Goal: Information Seeking & Learning: Find contact information

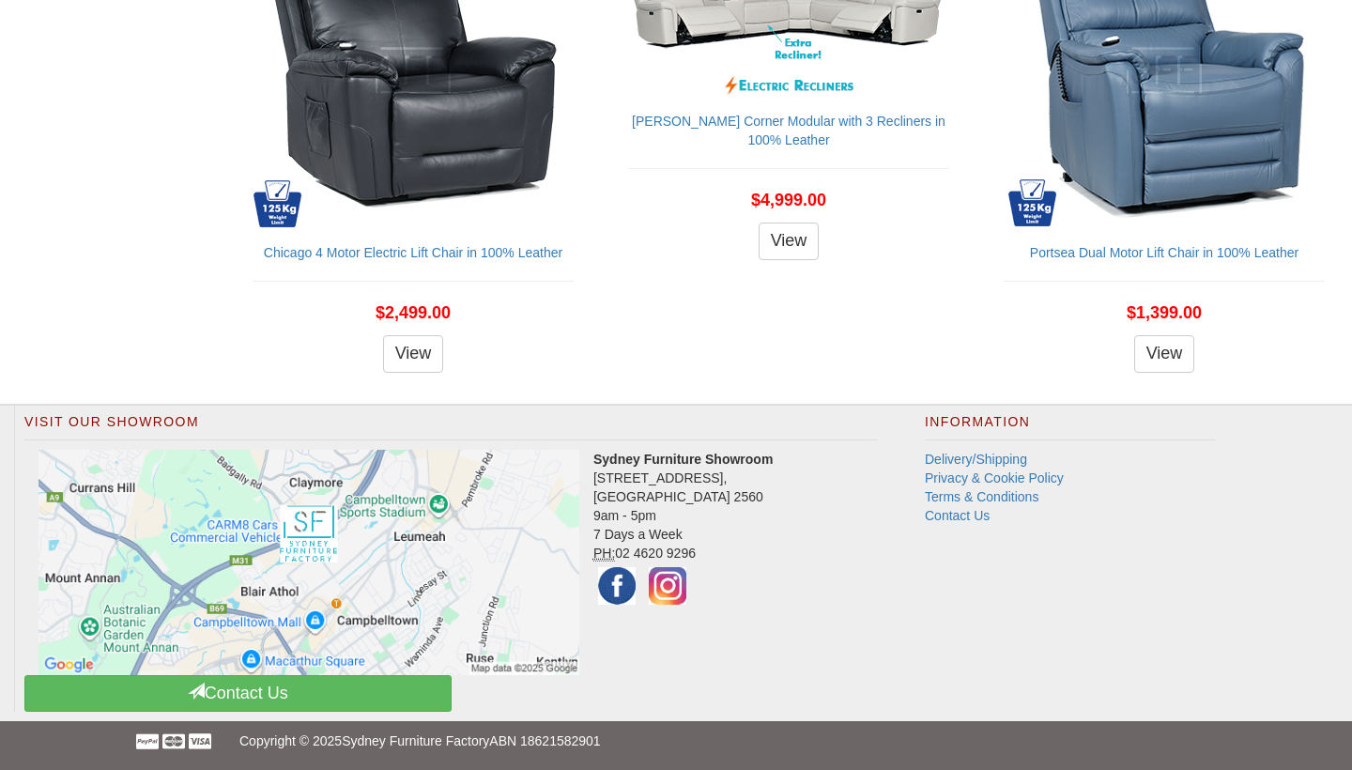
scroll to position [2031, 0]
click at [956, 515] on link "Contact Us" at bounding box center [957, 515] width 65 height 15
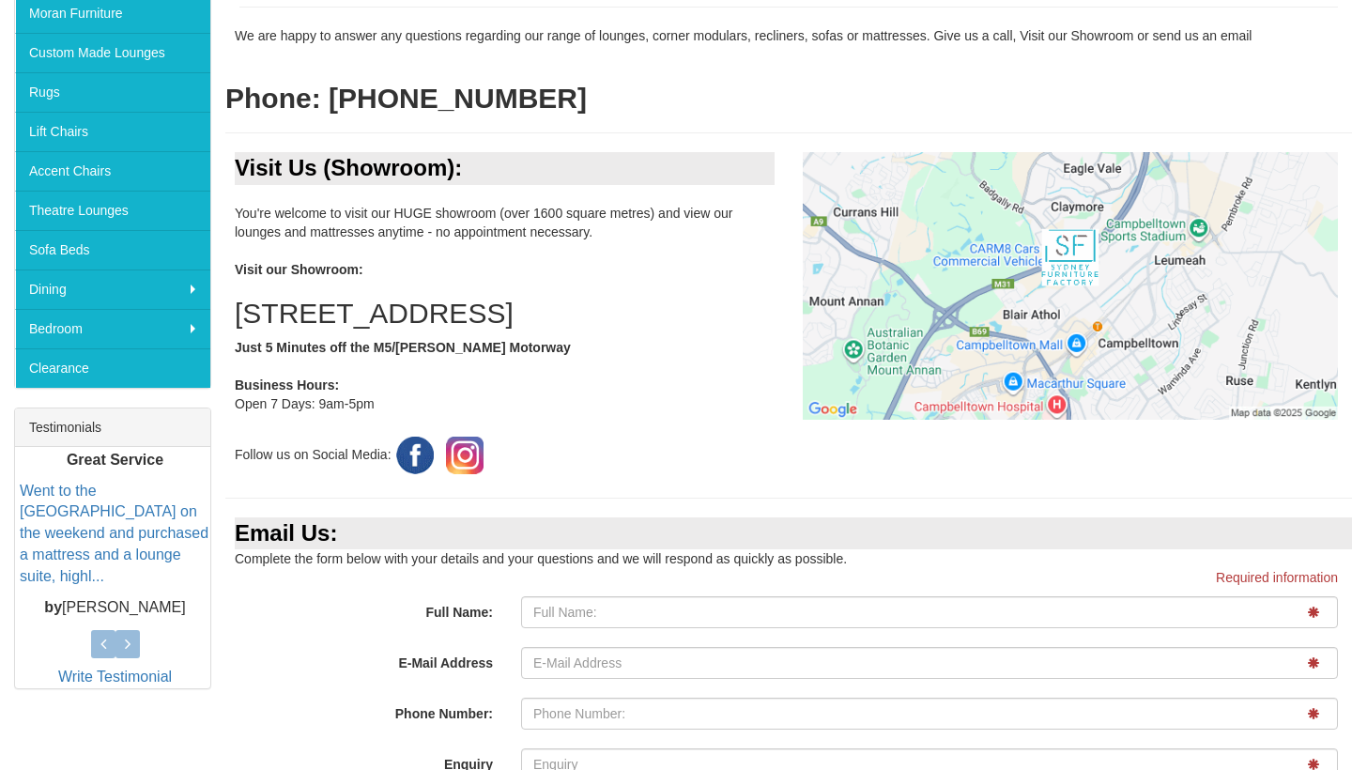
scroll to position [393, 0]
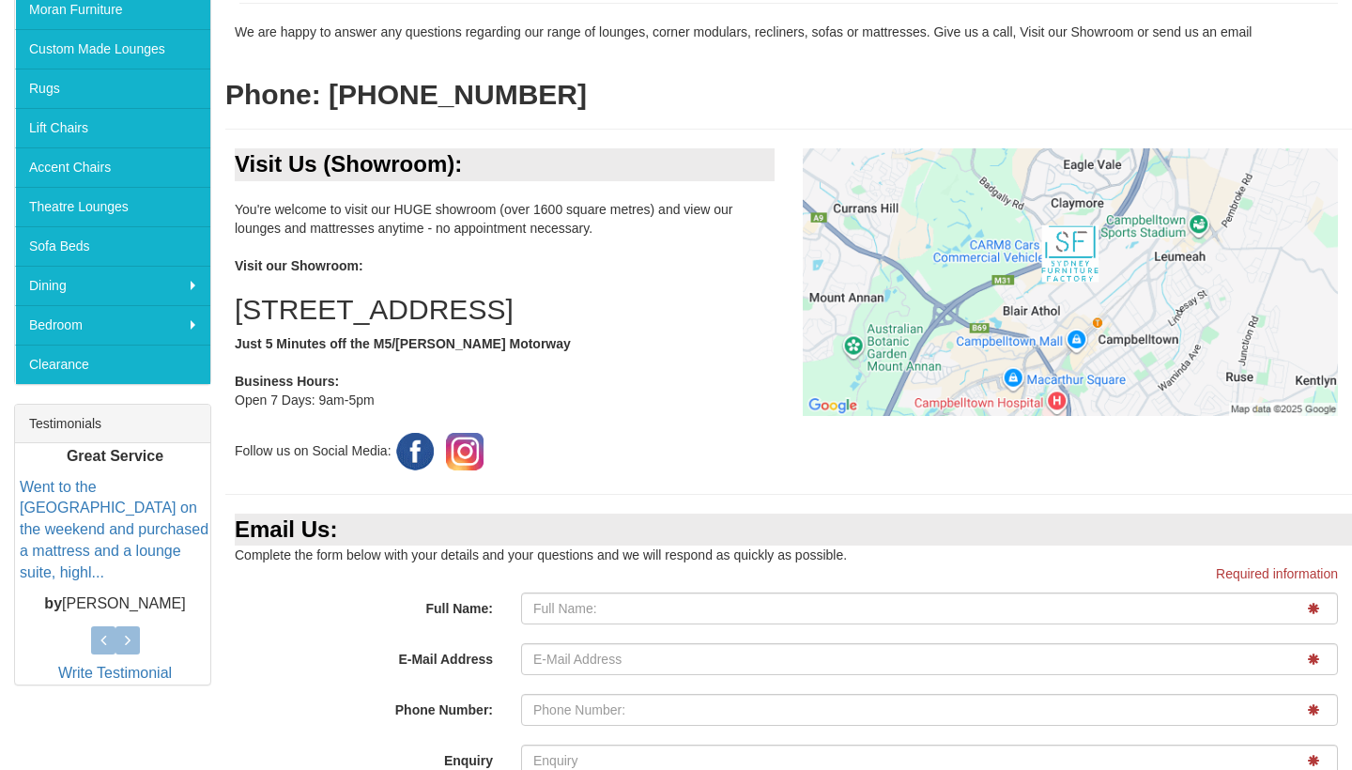
click at [415, 475] on img at bounding box center [414, 451] width 47 height 47
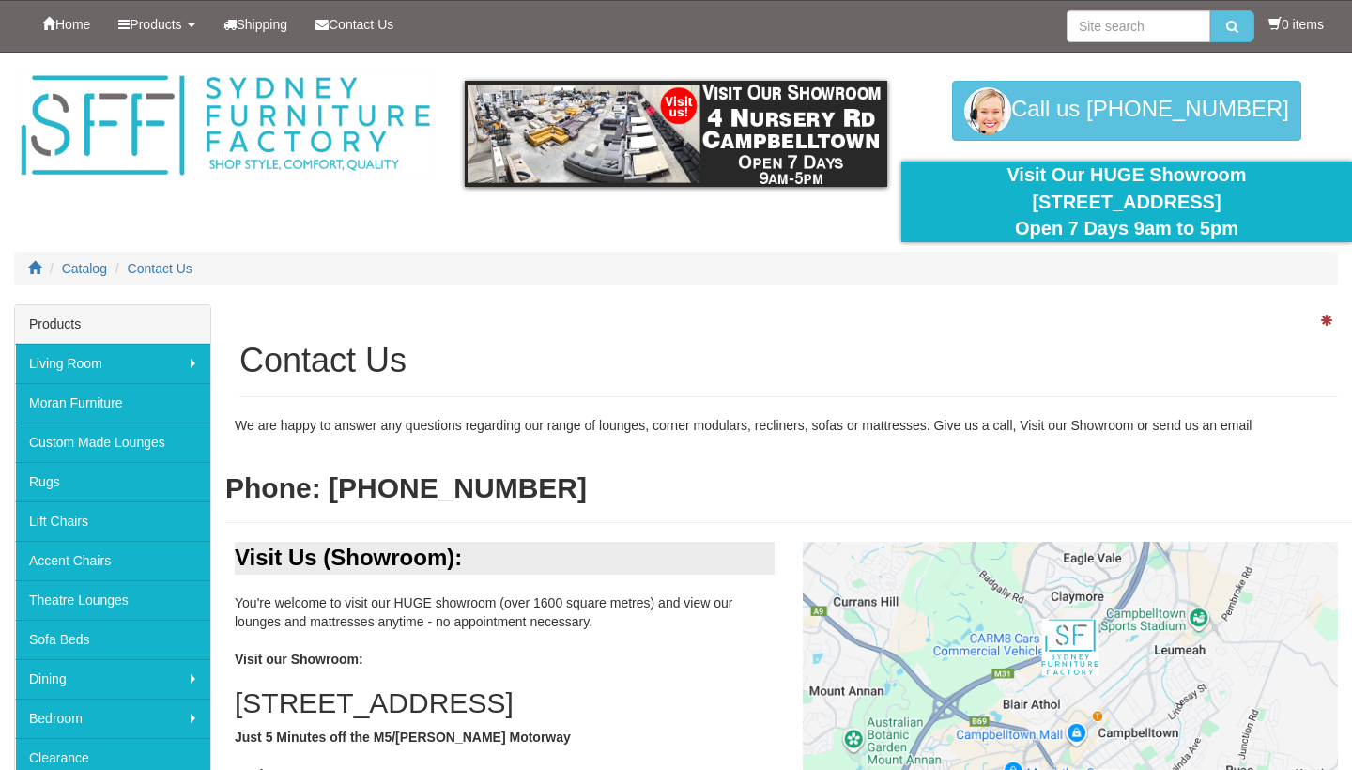
scroll to position [0, 0]
click at [357, 21] on span "Contact Us" at bounding box center [361, 24] width 65 height 15
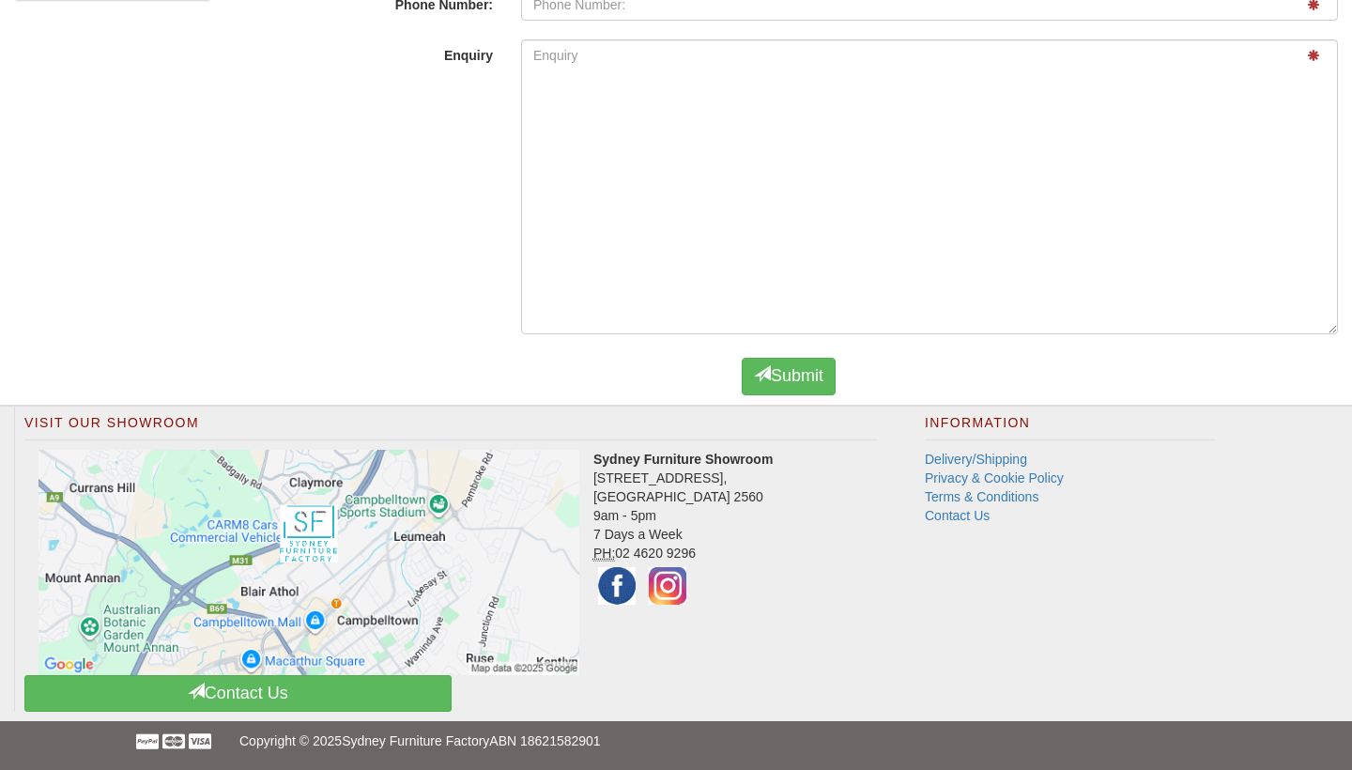
scroll to position [1126, 0]
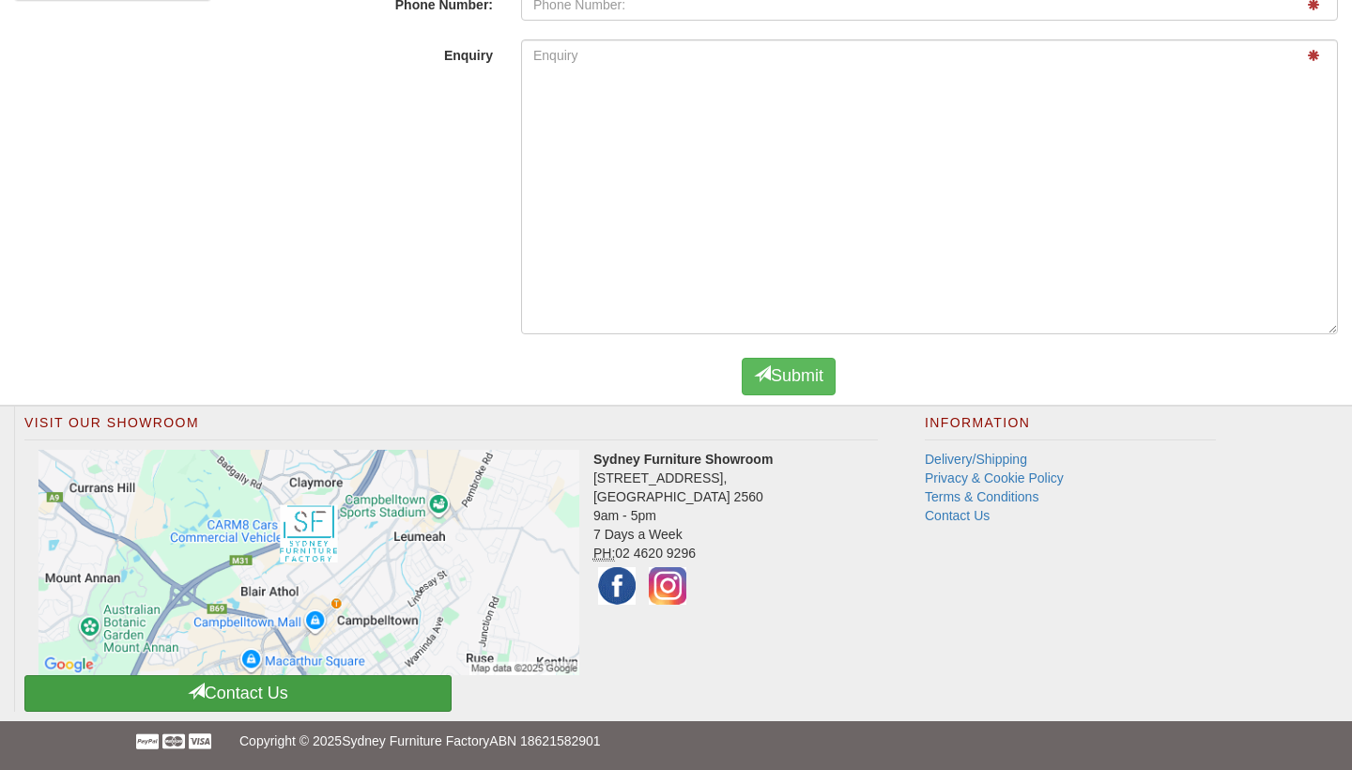
click at [243, 700] on link "Contact Us" at bounding box center [237, 693] width 427 height 37
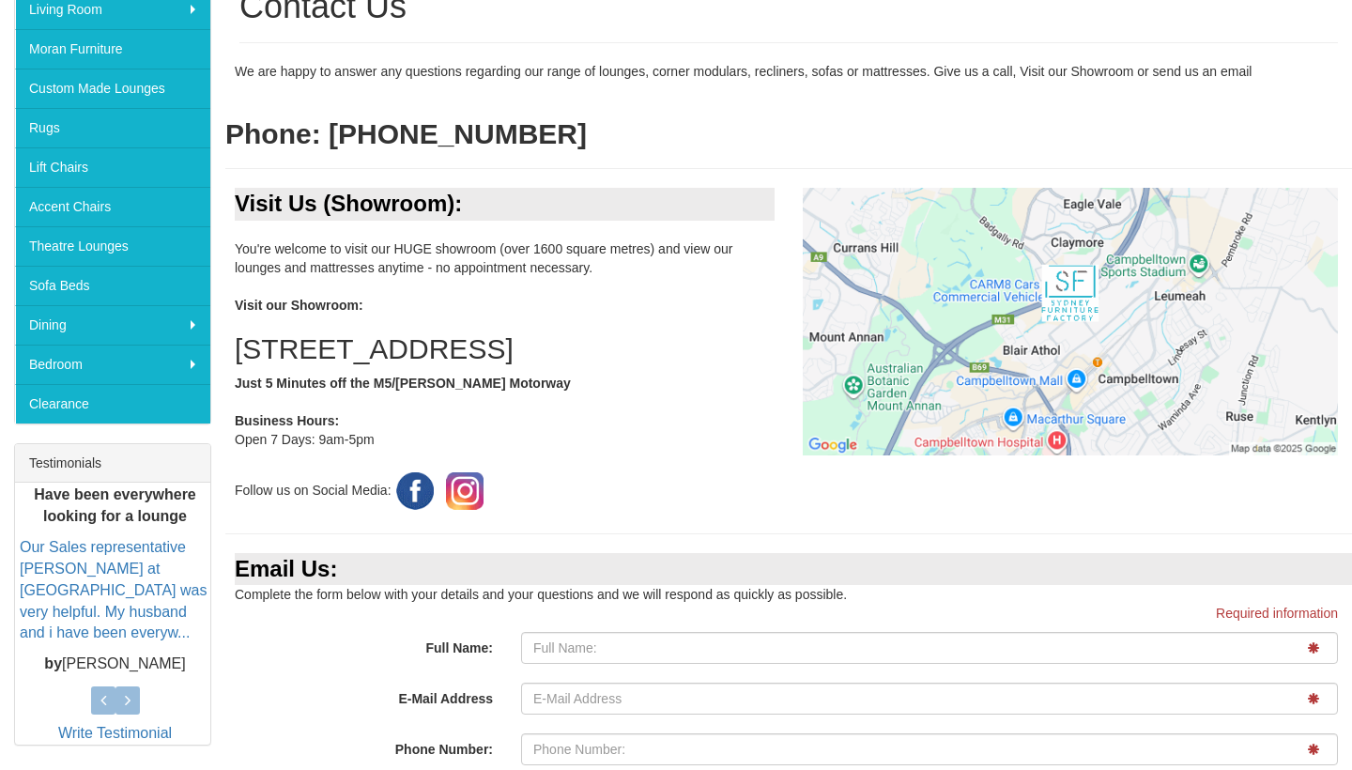
scroll to position [359, 0]
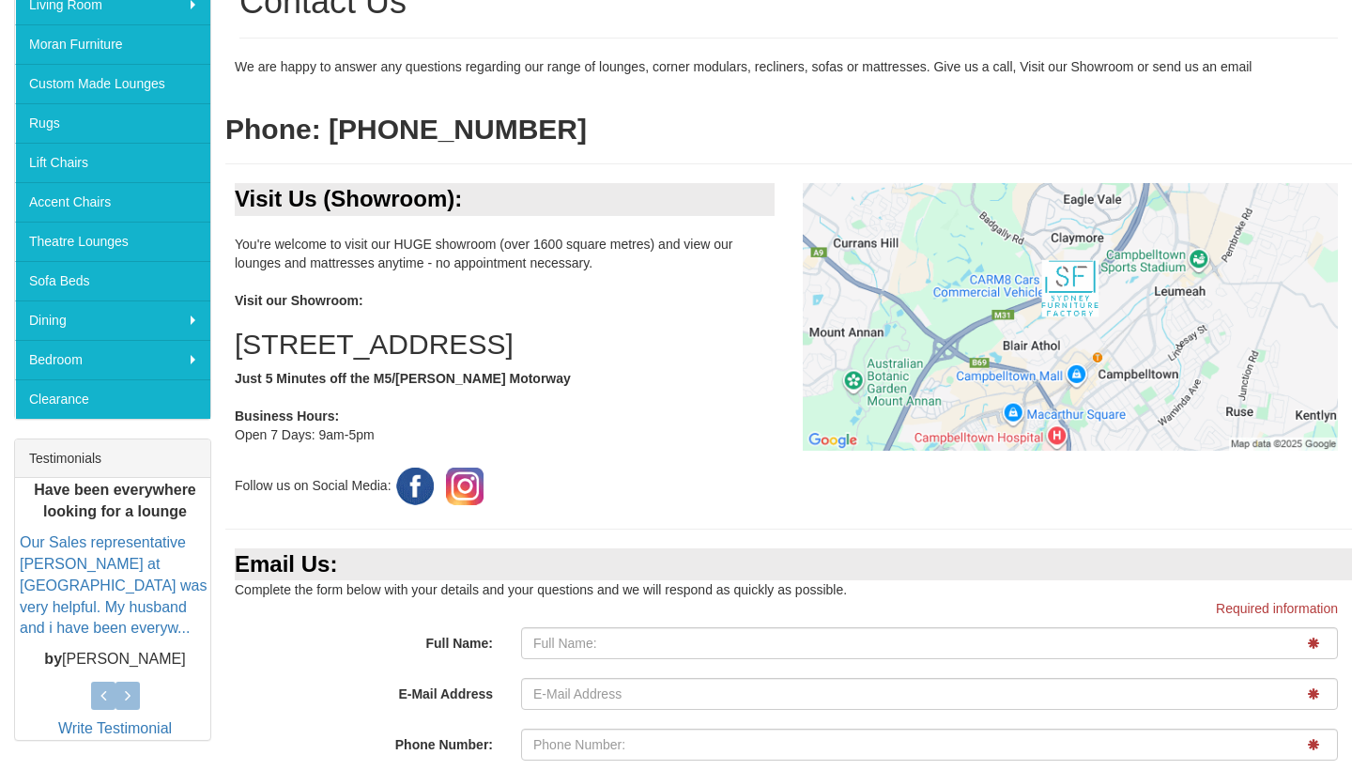
click at [417, 501] on img at bounding box center [414, 486] width 47 height 47
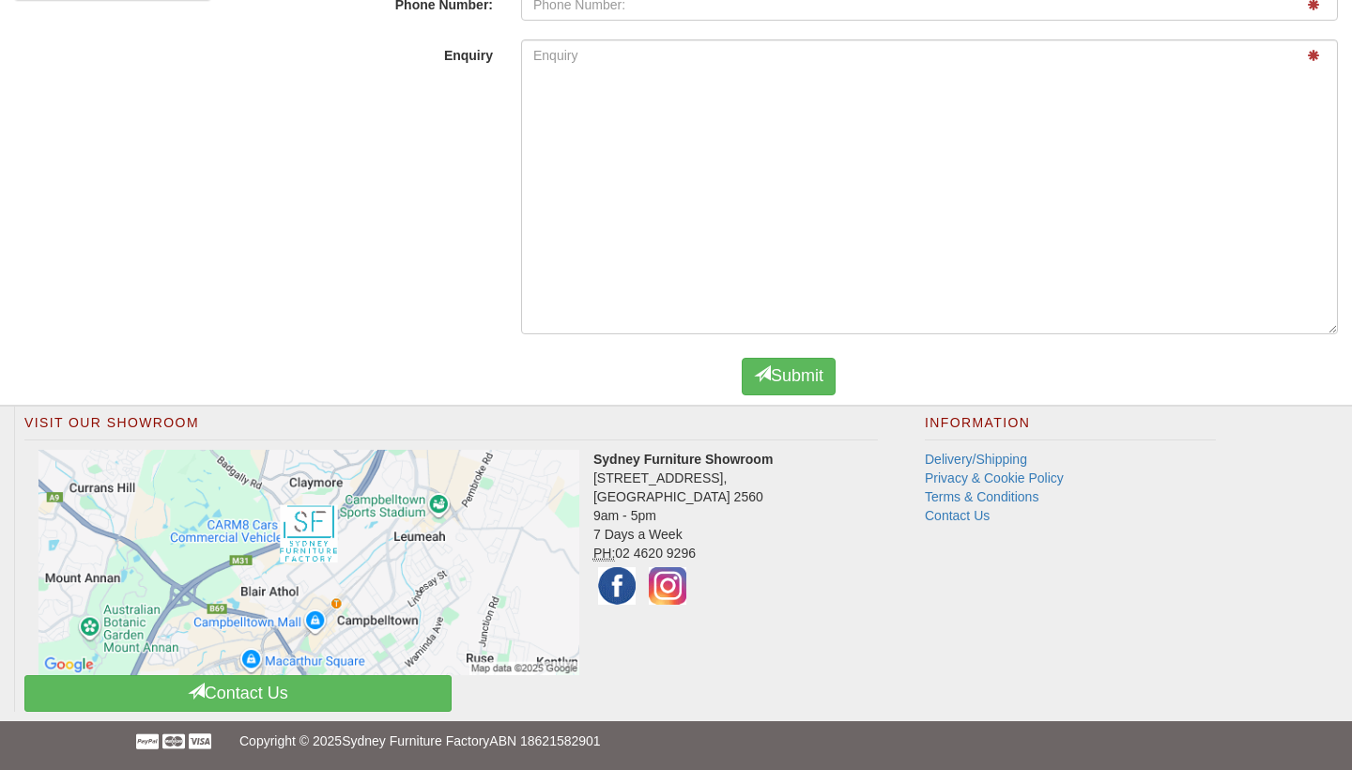
scroll to position [1126, 0]
click at [951, 513] on link "Contact Us" at bounding box center [957, 515] width 65 height 15
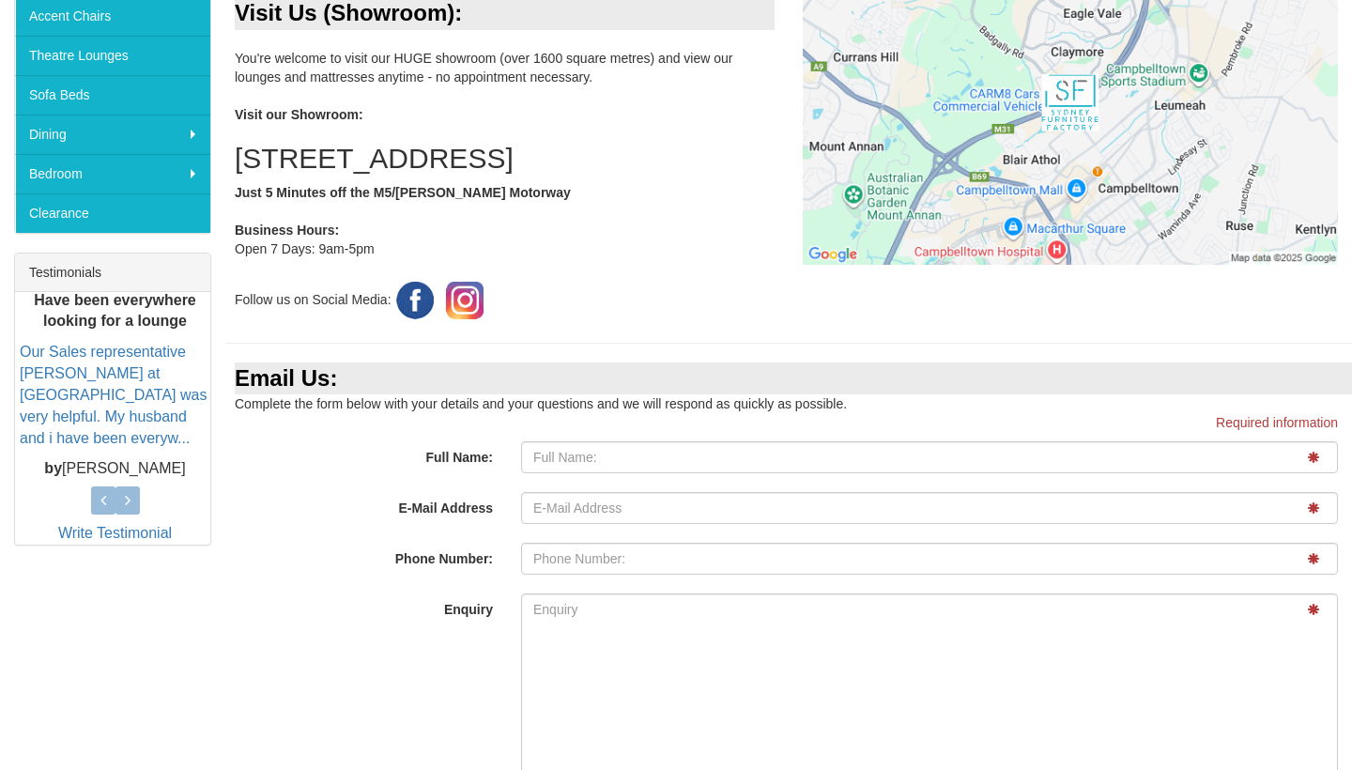
scroll to position [637, 0]
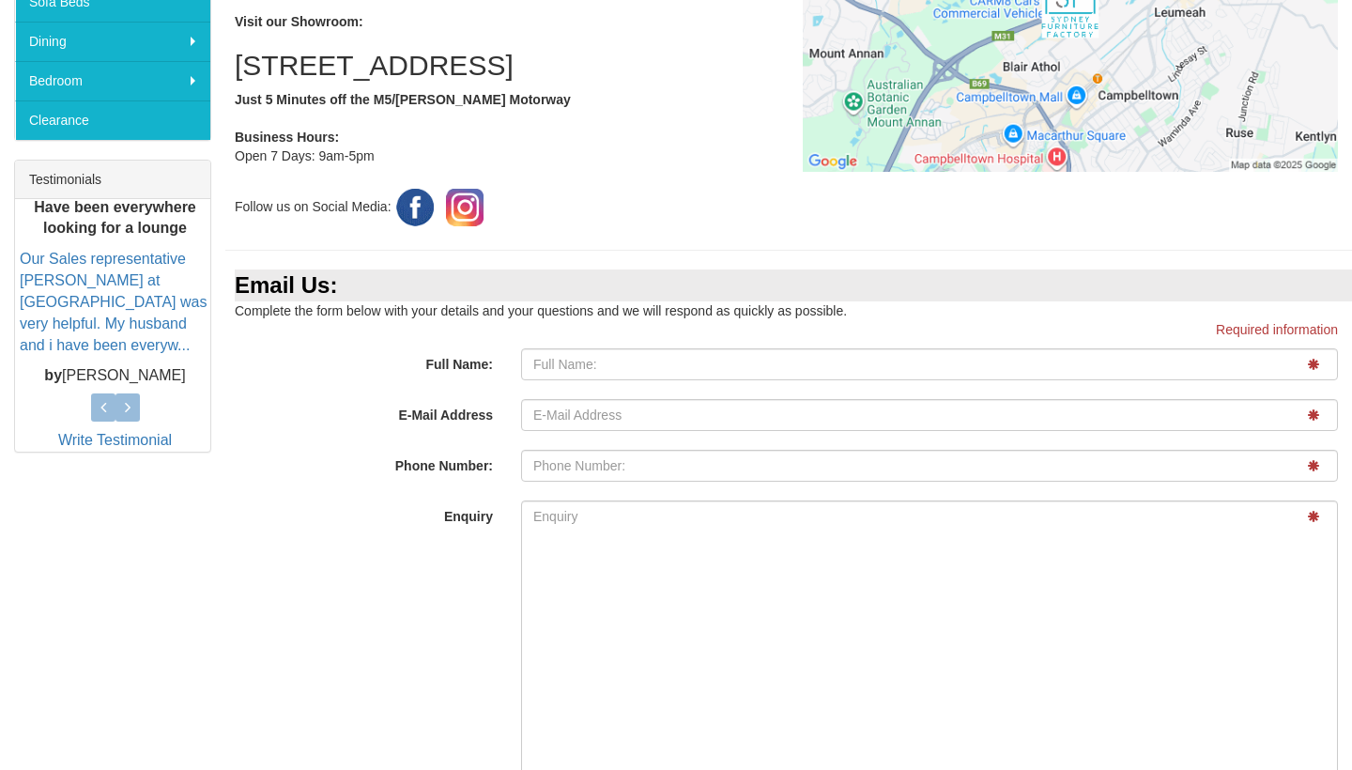
click at [422, 231] on img at bounding box center [414, 207] width 47 height 47
